Goal: Find specific page/section: Find specific page/section

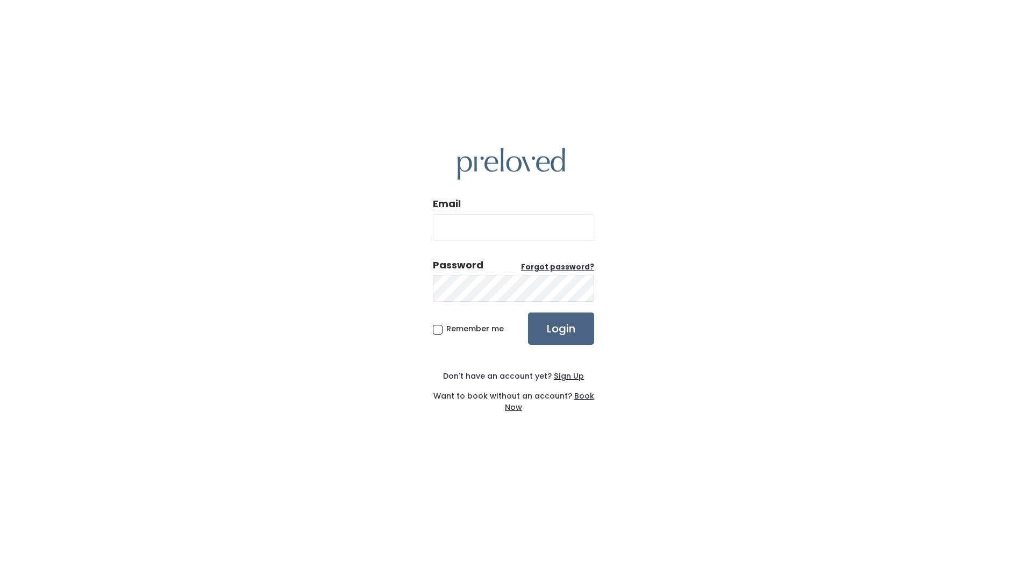
type input "[EMAIL_ADDRESS][DOMAIN_NAME]"
click at [574, 324] on input "Login" at bounding box center [561, 328] width 66 height 32
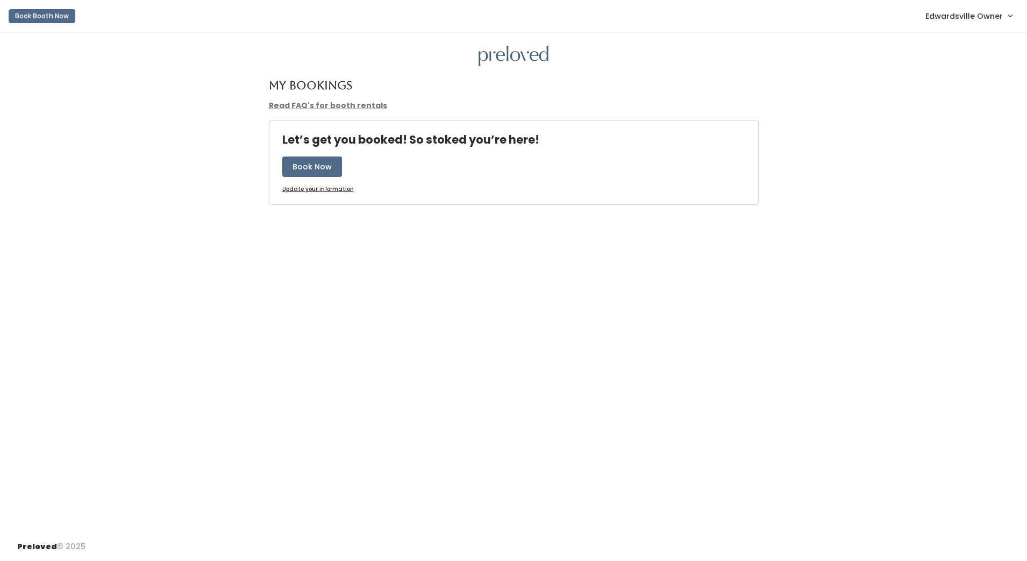
click at [947, 19] on span "Edwardsville Owner" at bounding box center [963, 16] width 77 height 12
click at [944, 41] on link "Admin Home" at bounding box center [974, 42] width 96 height 19
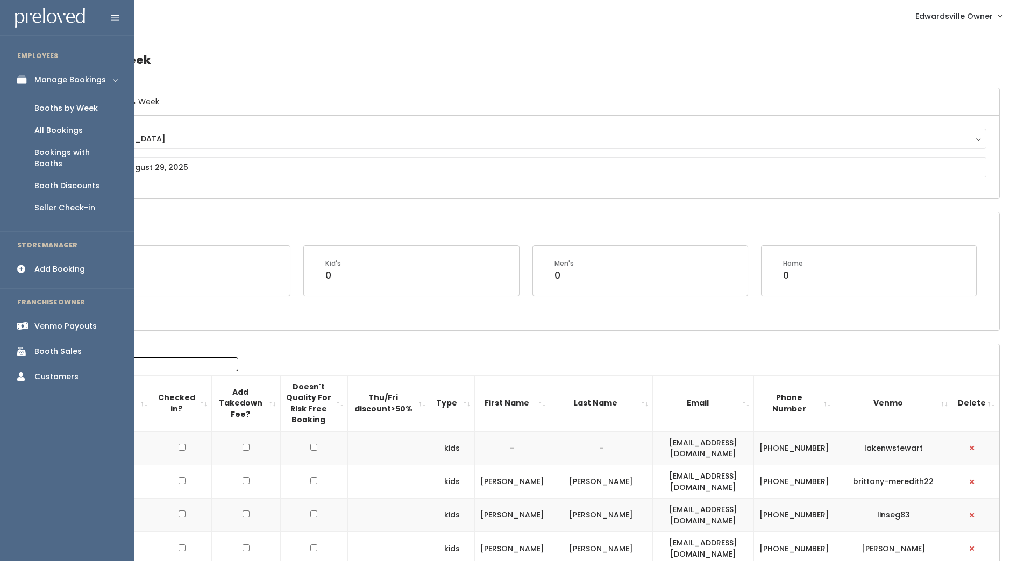
click at [36, 346] on div "Booth Sales" at bounding box center [57, 351] width 47 height 11
